Goal: Information Seeking & Learning: Learn about a topic

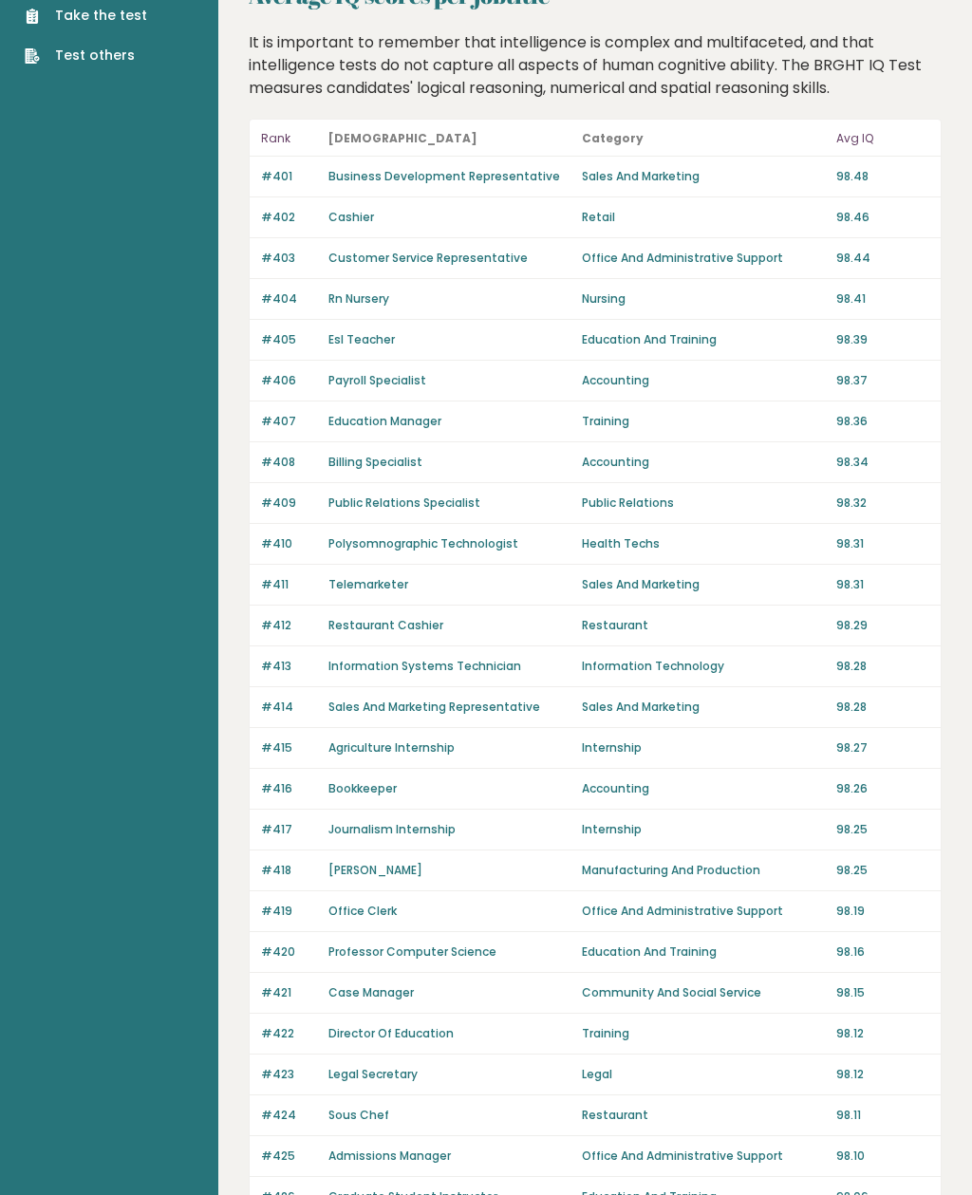
scroll to position [71, 0]
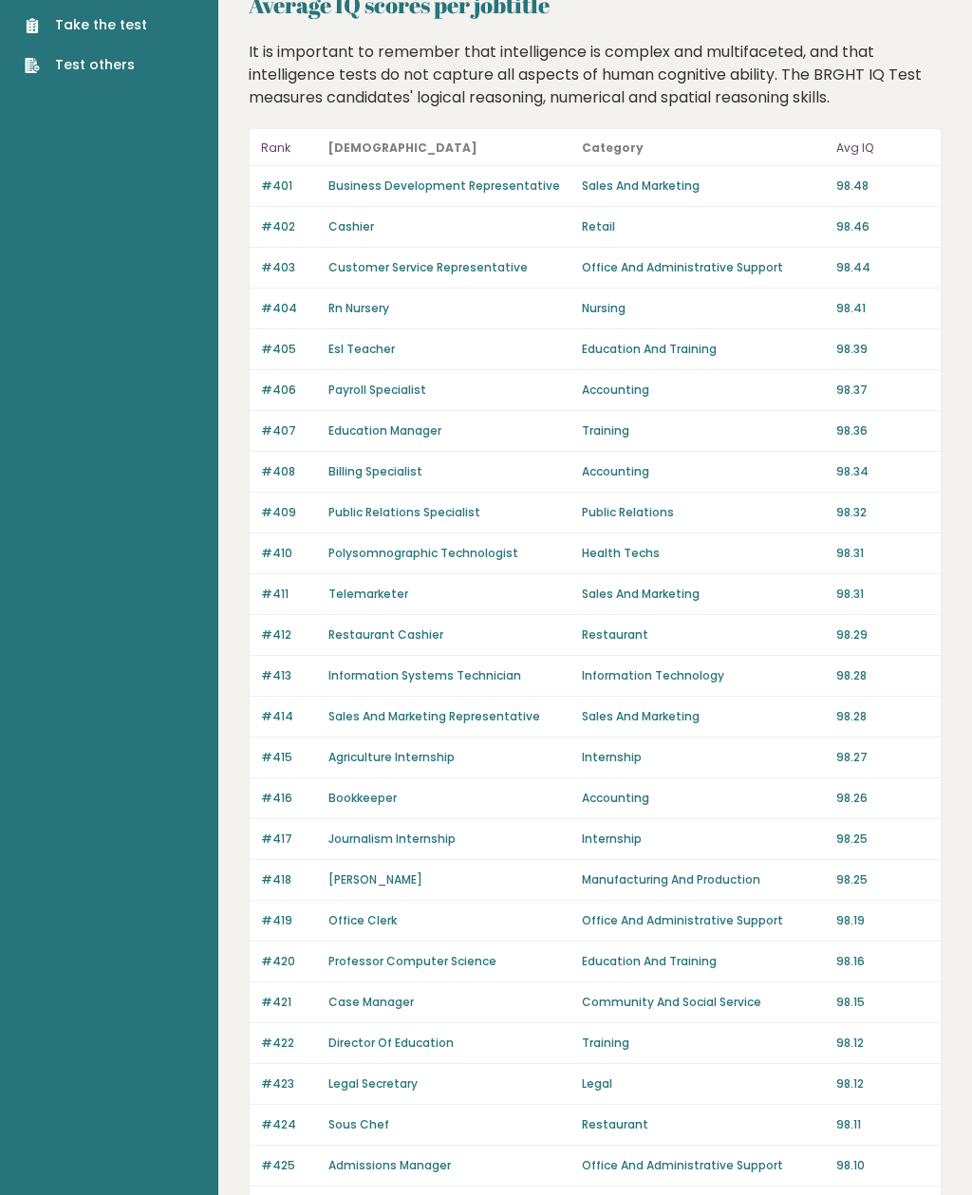
click at [3, 318] on aside "Brght Take the test Test others" at bounding box center [109, 945] width 218 height 2032
click at [138, 450] on aside "Brght Take the test Test others" at bounding box center [109, 945] width 218 height 2032
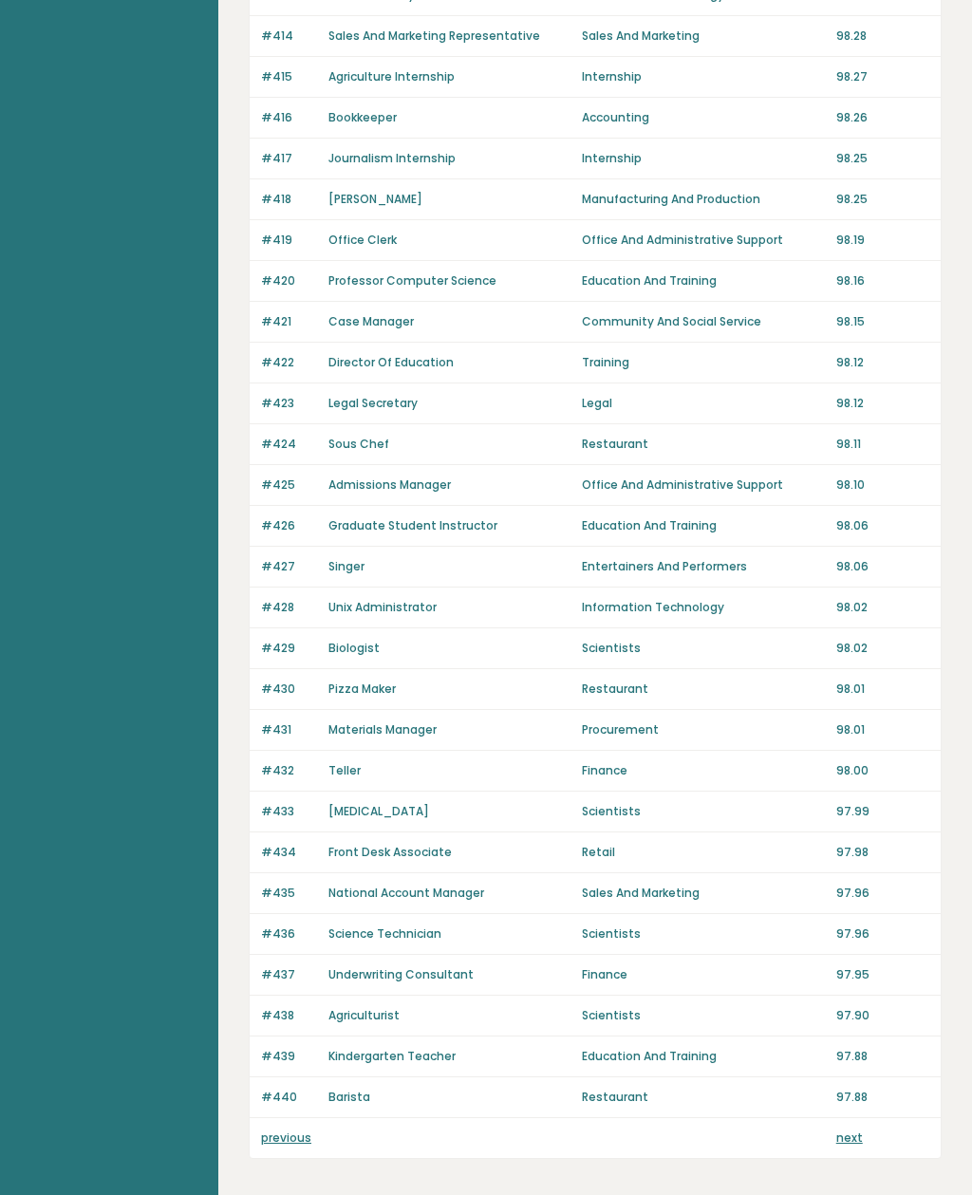
scroll to position [776, 0]
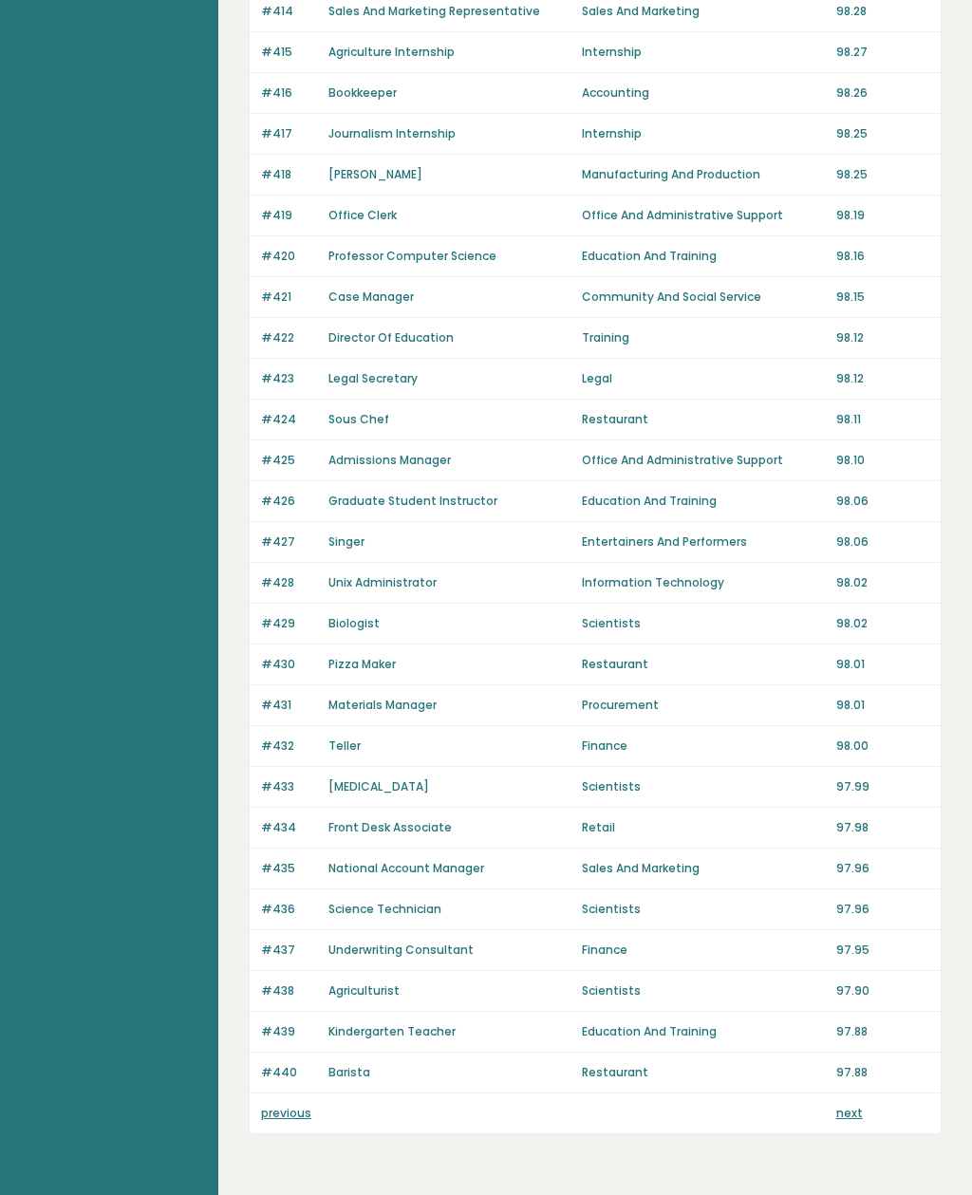
click at [849, 1119] on link "next" at bounding box center [849, 1112] width 27 height 16
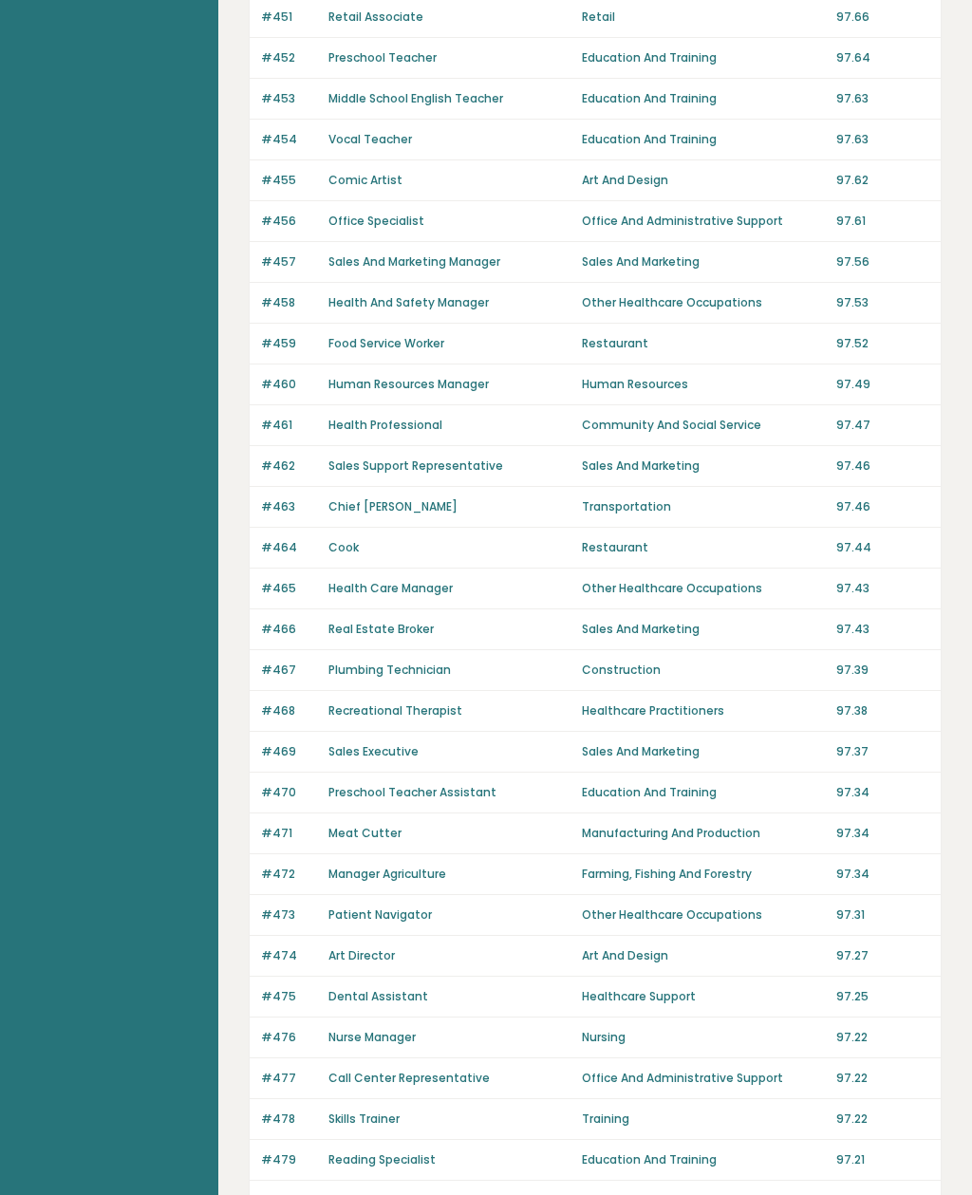
scroll to position [776, 0]
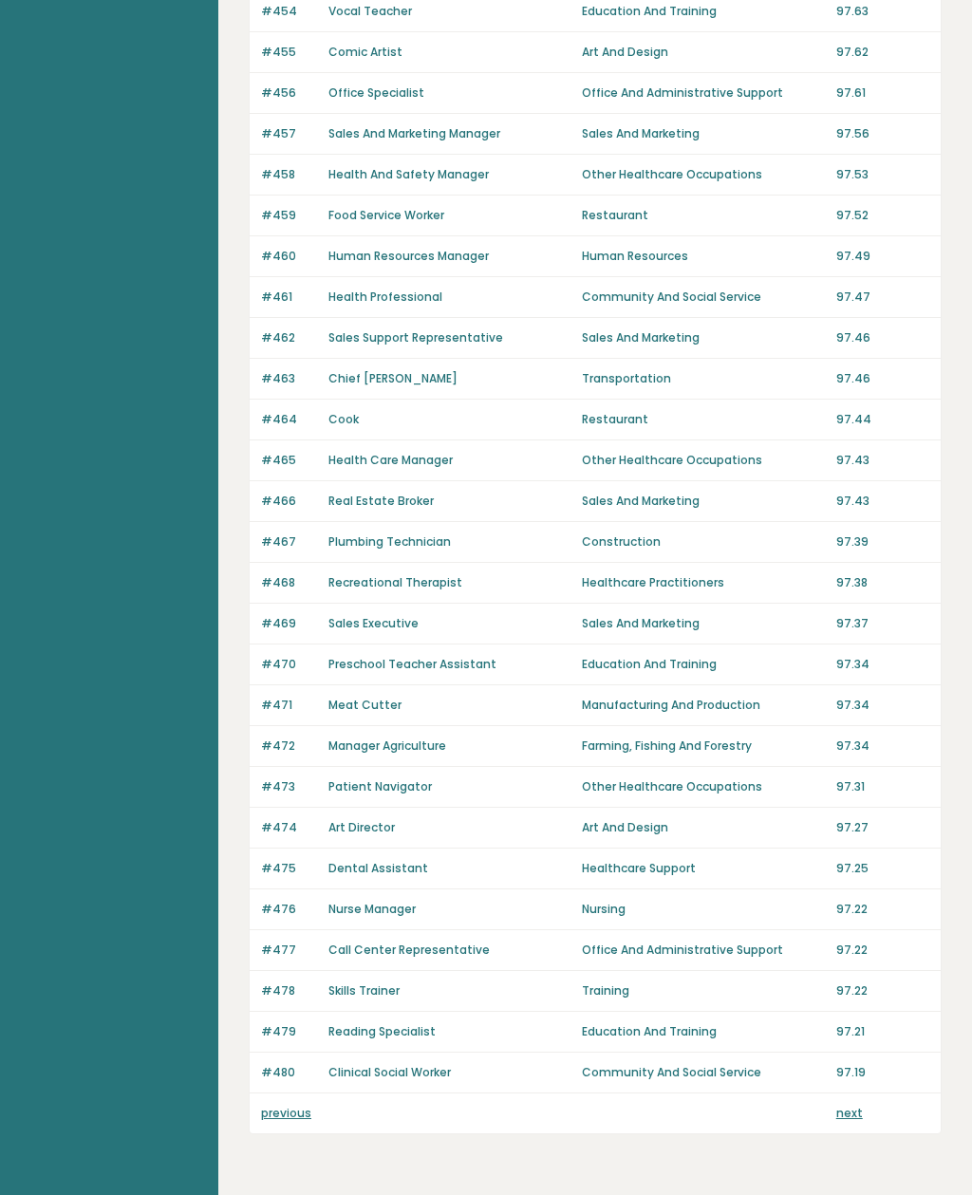
click at [283, 1119] on link "previous" at bounding box center [286, 1112] width 50 height 16
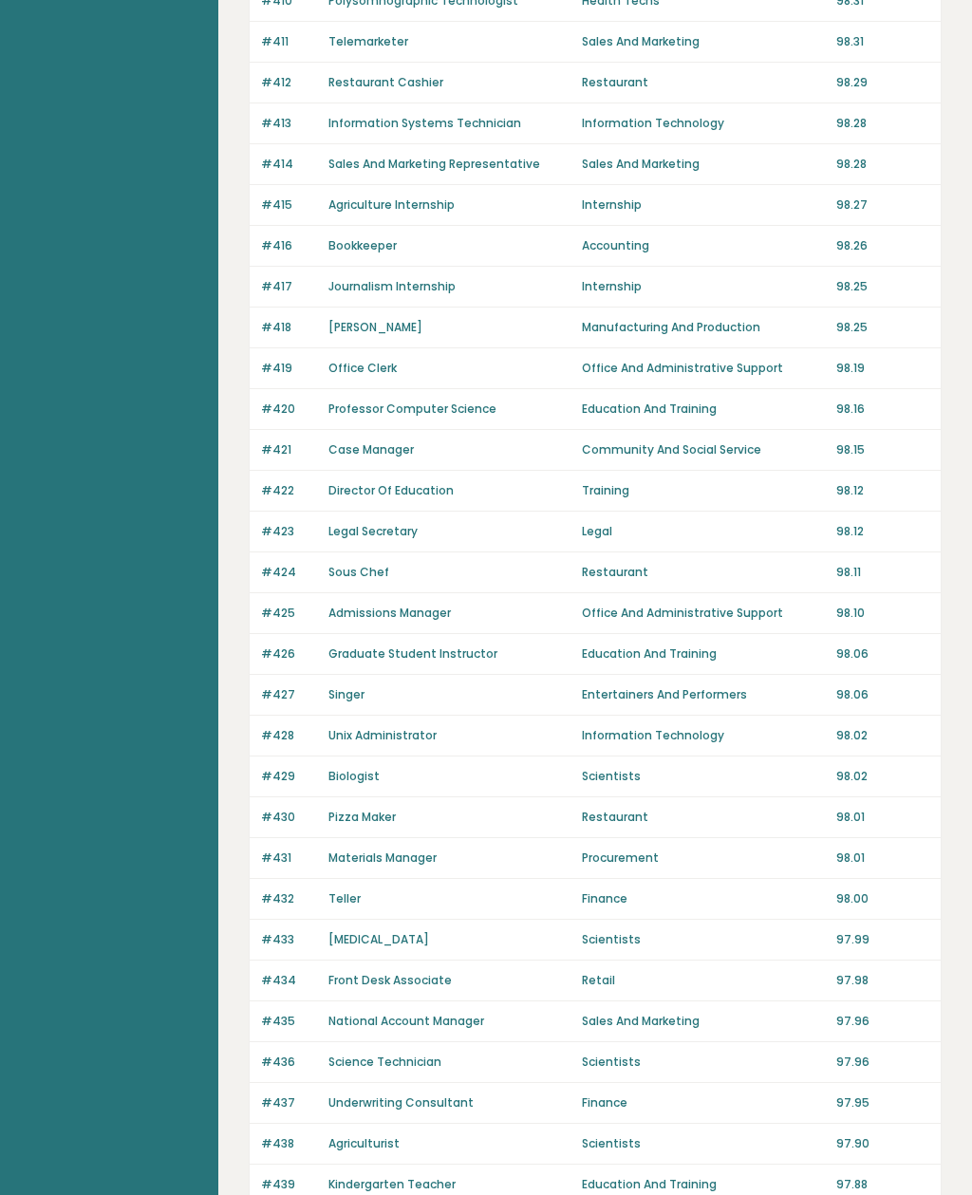
scroll to position [776, 0]
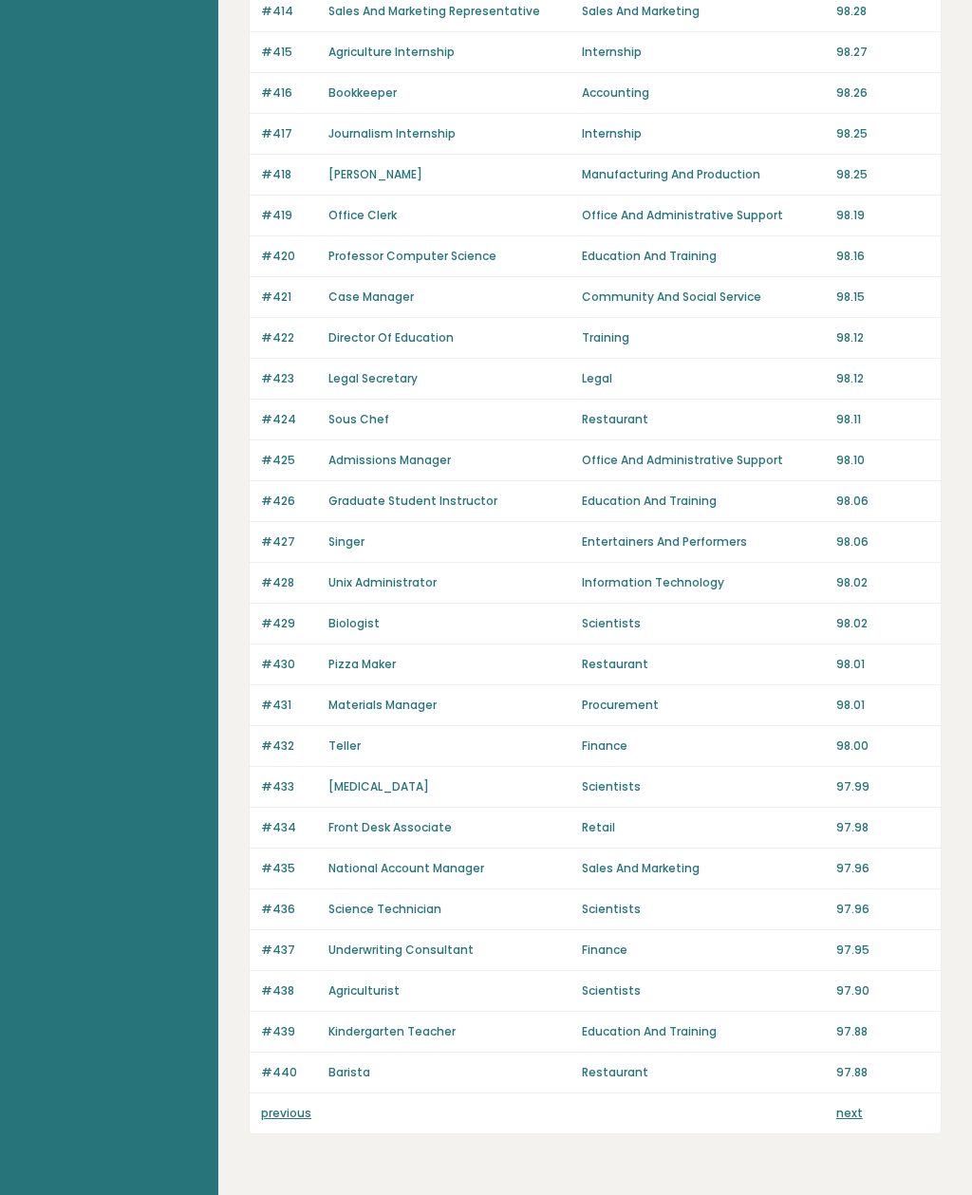
click at [289, 1109] on link "previous" at bounding box center [286, 1112] width 50 height 16
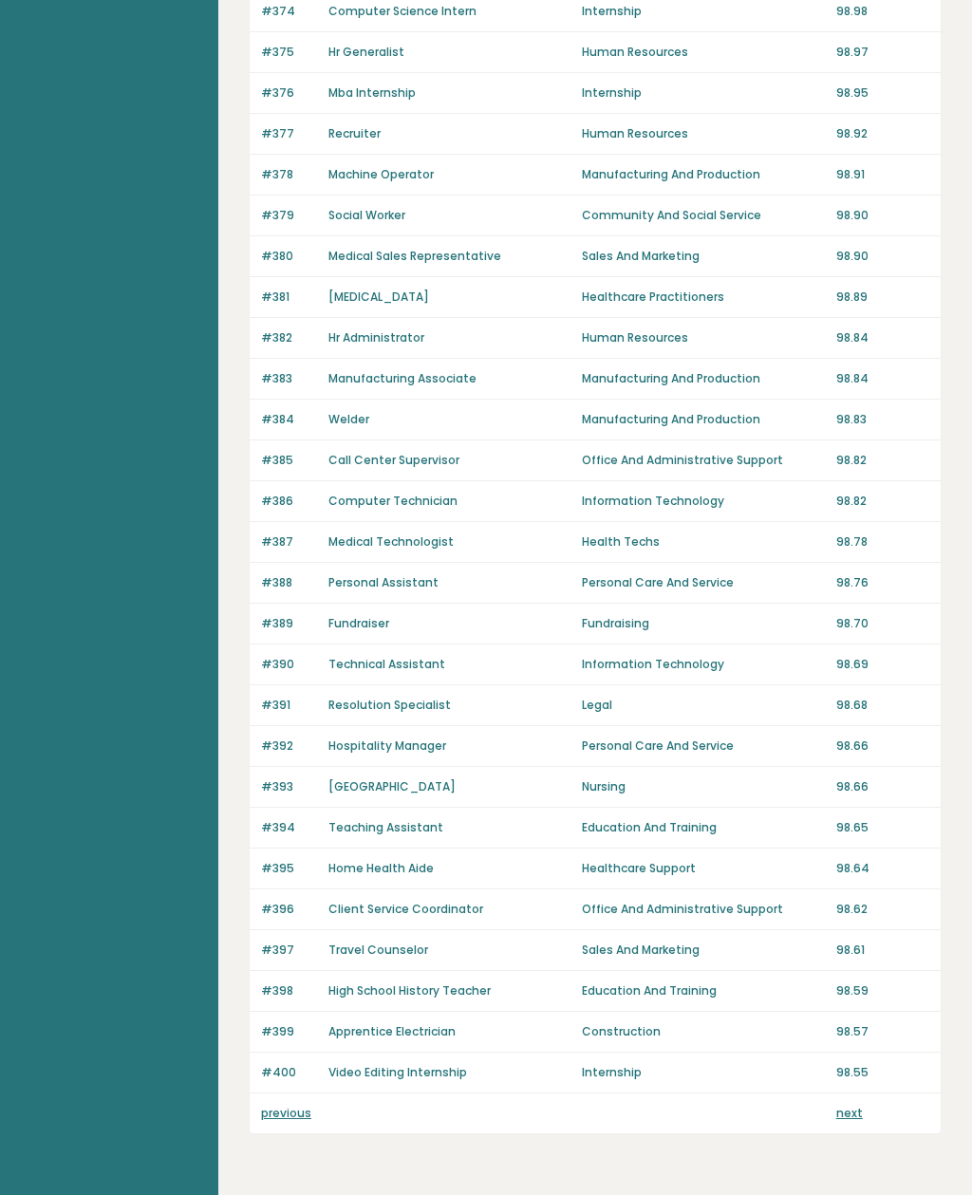
scroll to position [776, 0]
click at [291, 1114] on link "previous" at bounding box center [286, 1112] width 50 height 16
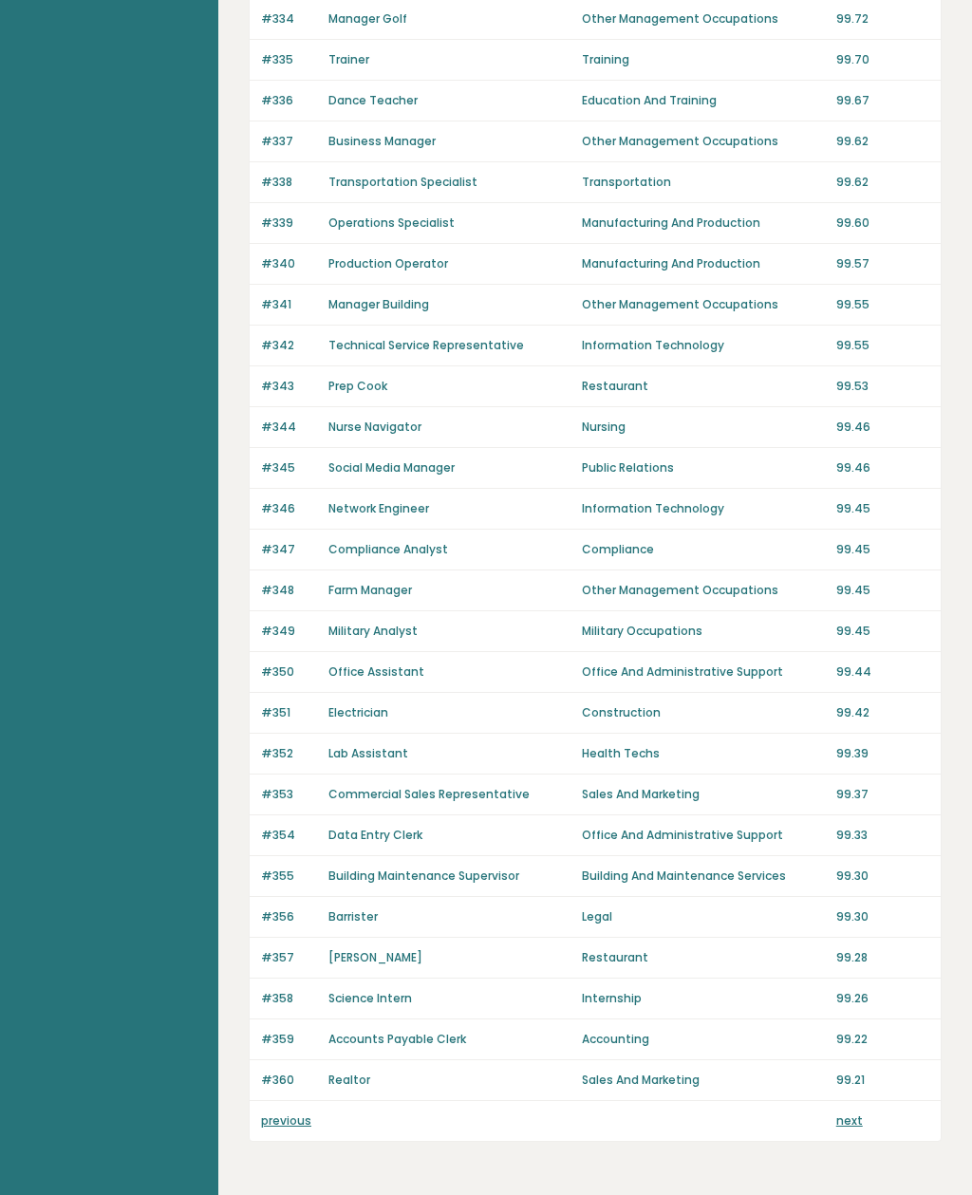
scroll to position [776, 0]
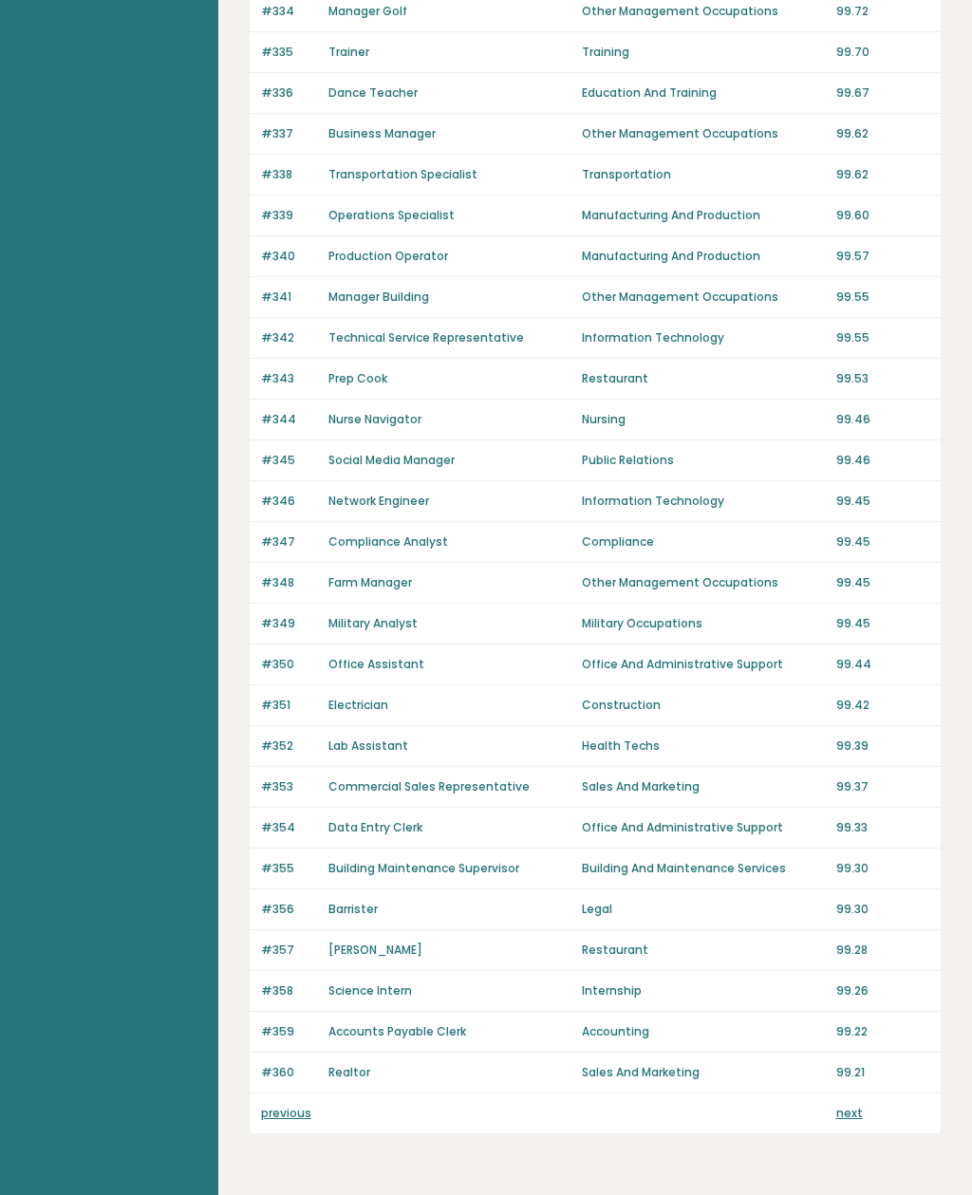
click at [288, 1117] on link "previous" at bounding box center [286, 1112] width 50 height 16
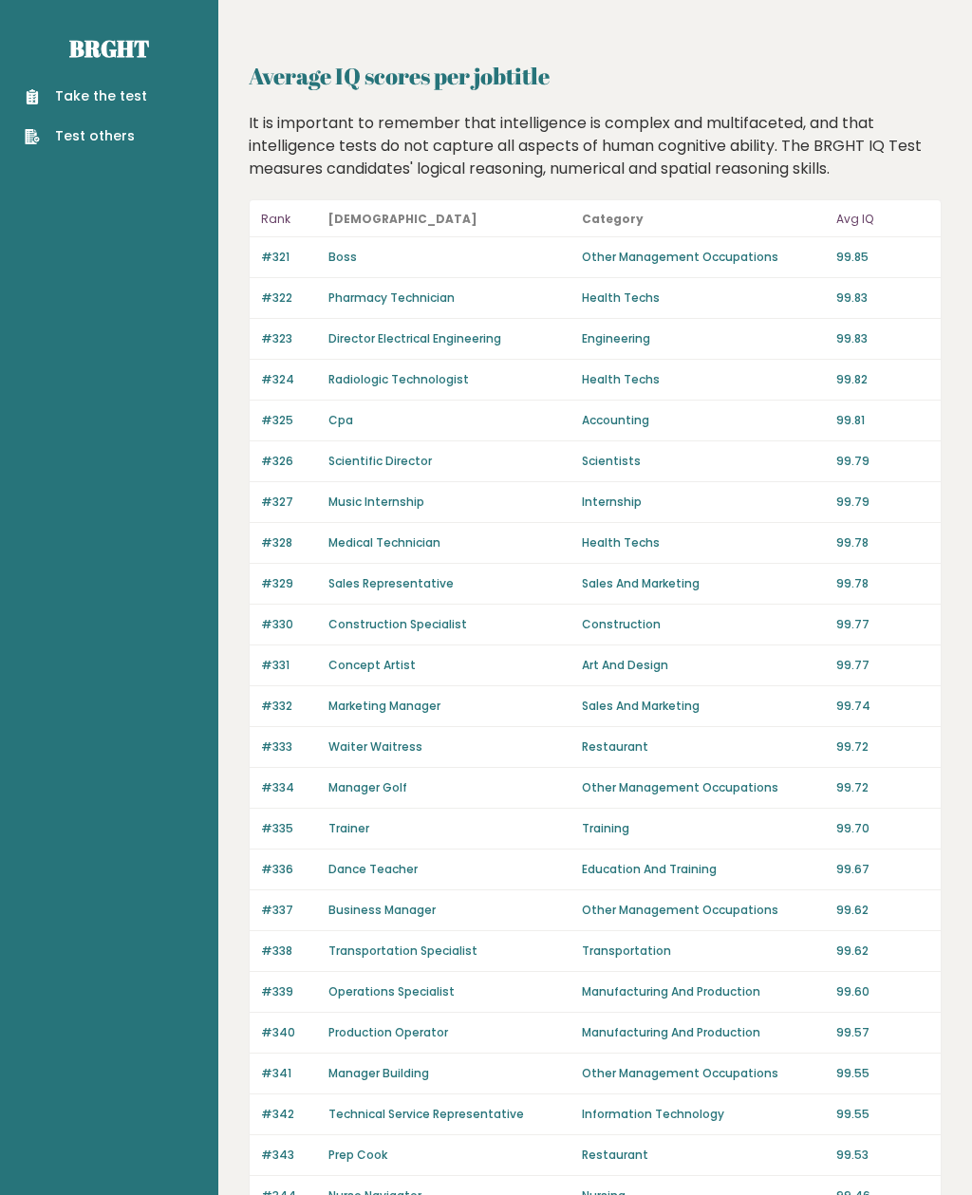
scroll to position [837, 0]
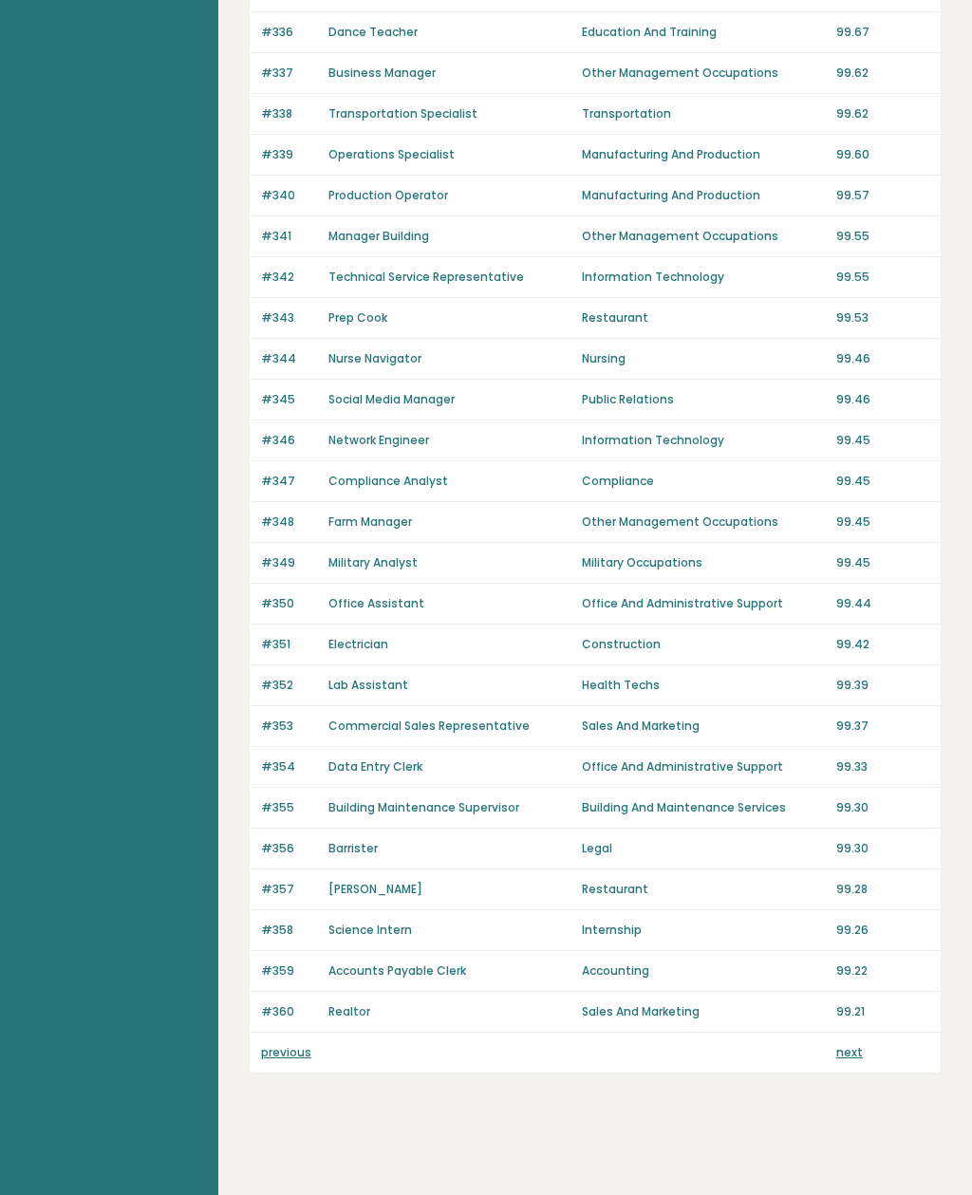
click at [297, 1057] on link "previous" at bounding box center [286, 1052] width 50 height 16
